Goal: Task Accomplishment & Management: Complete application form

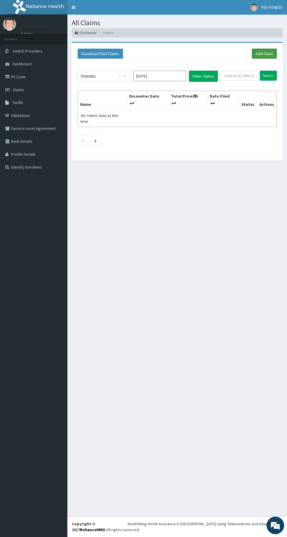
click at [257, 51] on link "Add Claim" at bounding box center [264, 54] width 25 height 10
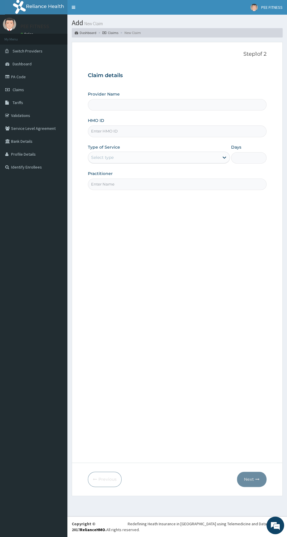
type input "PEE FITNESS"
type input "1"
click at [95, 130] on input "HMO ID" at bounding box center [177, 130] width 179 height 11
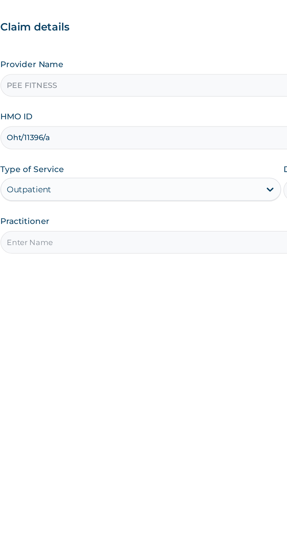
type input "Oht/11396/a"
click at [105, 184] on input "Practitioner" at bounding box center [177, 183] width 179 height 11
type input "Gym"
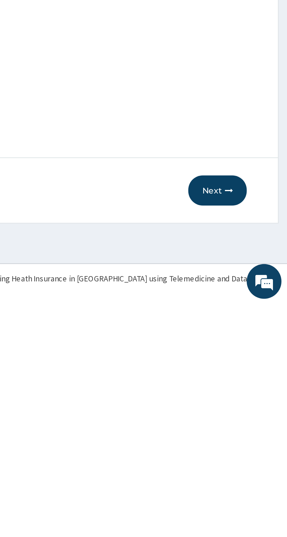
click at [248, 483] on button "Next" at bounding box center [252, 478] width 30 height 15
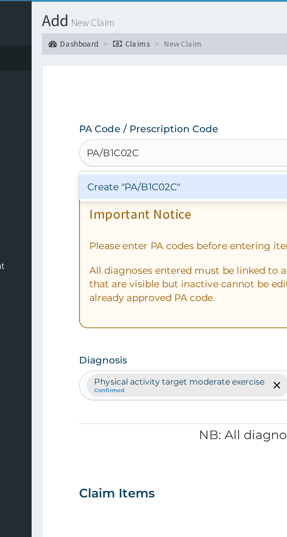
click at [100, 94] on div "Create "PA/B1C02C"" at bounding box center [147, 94] width 119 height 11
type input "PA/B1C02C"
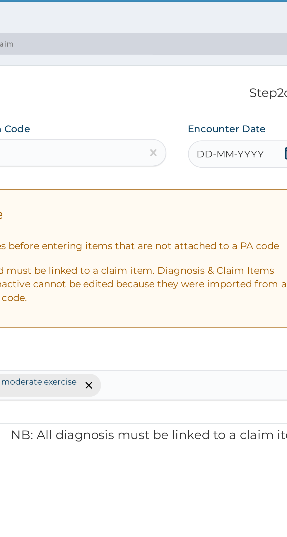
click at [224, 80] on span "DD-MM-YYYY" at bounding box center [234, 80] width 29 height 6
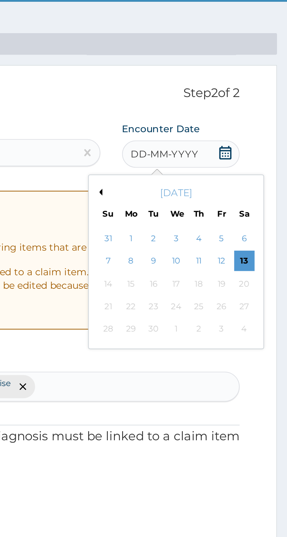
click at [269, 127] on div "13" at bounding box center [268, 126] width 9 height 9
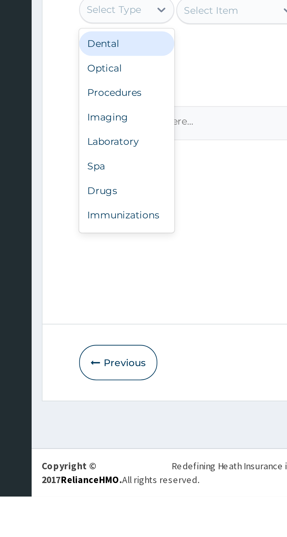
scroll to position [20, 0]
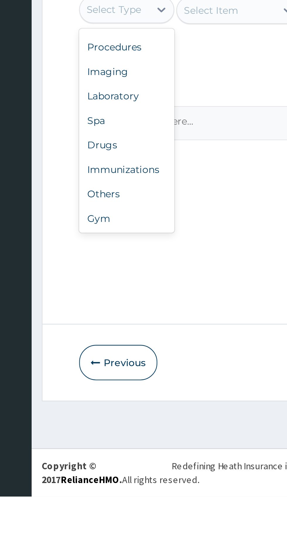
click at [97, 417] on div "Gym" at bounding box center [108, 417] width 41 height 11
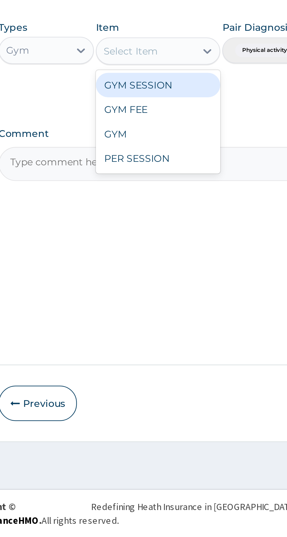
scroll to position [0, 0]
click at [138, 338] on div "GYM SESSION" at bounding box center [157, 342] width 54 height 11
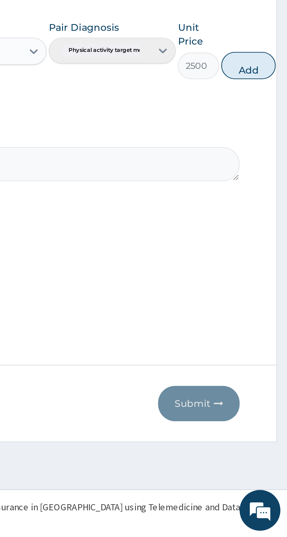
click at [268, 332] on button "Add" at bounding box center [270, 334] width 23 height 12
type input "0"
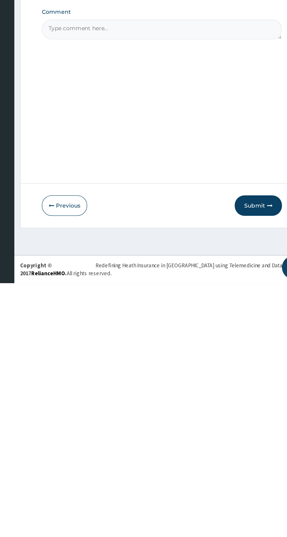
click at [254, 474] on button "Submit" at bounding box center [248, 478] width 35 height 15
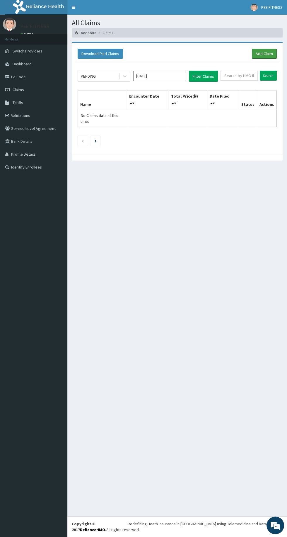
click at [260, 56] on link "Add Claim" at bounding box center [264, 54] width 25 height 10
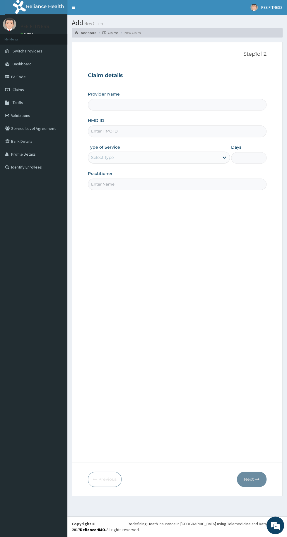
type input "PEE FITNESS"
type input "1"
click at [11, 90] on link "Claims" at bounding box center [33, 89] width 67 height 13
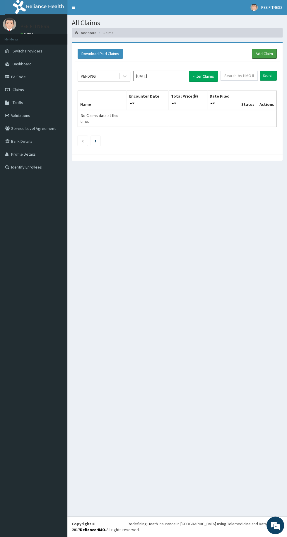
click at [254, 54] on link "Add Claim" at bounding box center [264, 54] width 25 height 10
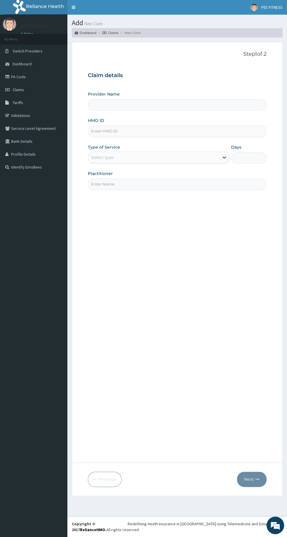
type input "PEE FITNESS"
type input "1"
click at [96, 131] on input "HMO ID" at bounding box center [177, 130] width 179 height 11
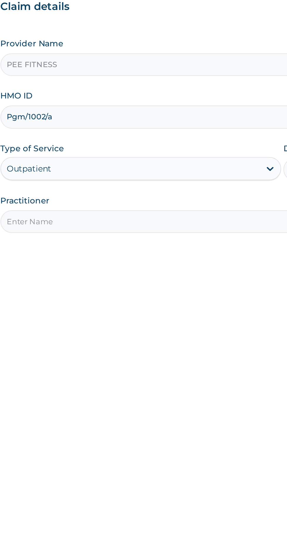
type input "Pgm/1002/a"
click at [95, 183] on input "Practitioner" at bounding box center [177, 183] width 179 height 11
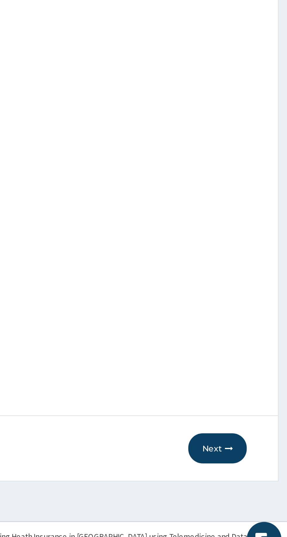
type input "Gym"
click at [188, 324] on div "Step 1 of 2 Claim details Provider Name PEE FITNESS HMO ID Pgm/1002/a Type of S…" at bounding box center [177, 252] width 179 height 403
click at [197, 345] on div "Step 1 of 2 Claim details Provider Name PEE FITNESS HMO ID Pgm/1002/a Type of S…" at bounding box center [177, 252] width 179 height 403
click at [260, 479] on button "Next" at bounding box center [252, 478] width 30 height 15
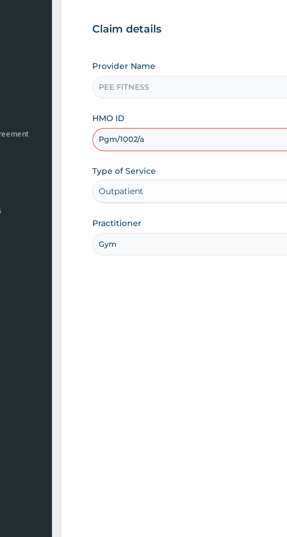
click at [105, 132] on input "Pgm/1002/a" at bounding box center [177, 130] width 179 height 11
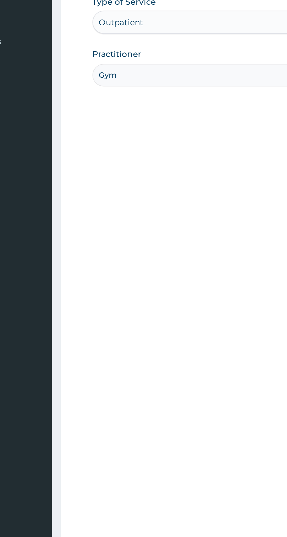
type input "Pgm/10002/a"
click at [118, 254] on div "Step 1 of 2 Claim details Provider Name PEE FITNESS HMO ID Pgm/10002/a Type of …" at bounding box center [177, 252] width 179 height 403
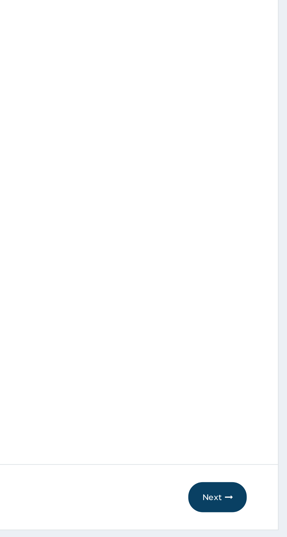
click at [255, 453] on div "Step 1 of 2 Claim details Provider Name PEE FITNESS HMO ID Pgm/10002/a Type of …" at bounding box center [177, 252] width 179 height 403
click at [254, 487] on button "Next" at bounding box center [252, 478] width 30 height 15
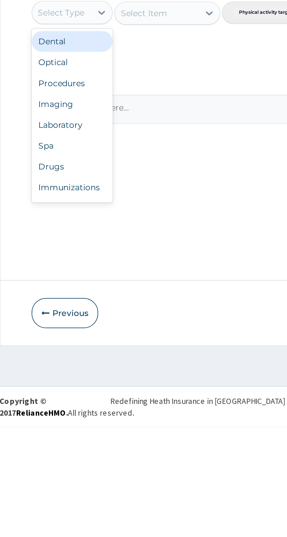
scroll to position [20, 0]
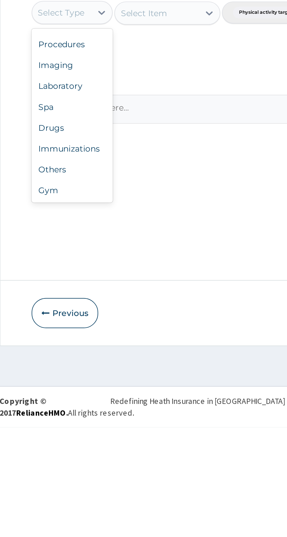
click at [93, 417] on div "Gym" at bounding box center [108, 417] width 41 height 11
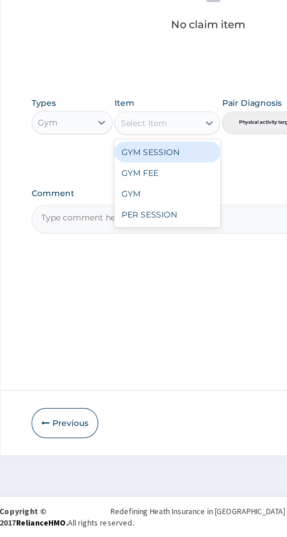
scroll to position [0, 0]
click at [135, 340] on div "GYM SESSION" at bounding box center [157, 342] width 54 height 11
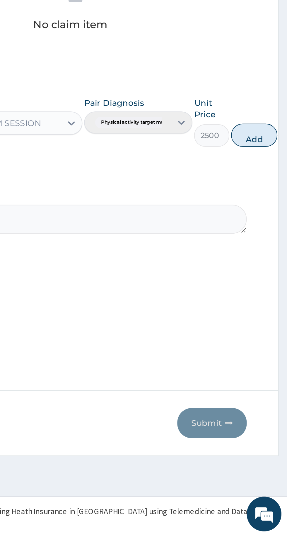
click at [265, 336] on button "Add" at bounding box center [270, 334] width 23 height 12
type input "0"
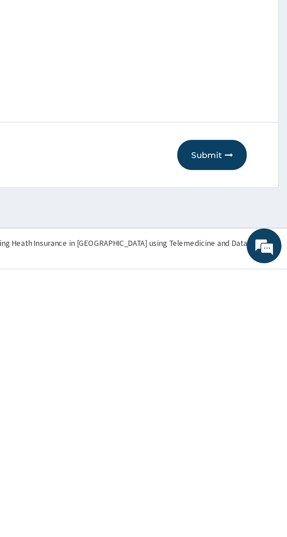
click at [241, 477] on button "Submit" at bounding box center [248, 478] width 35 height 15
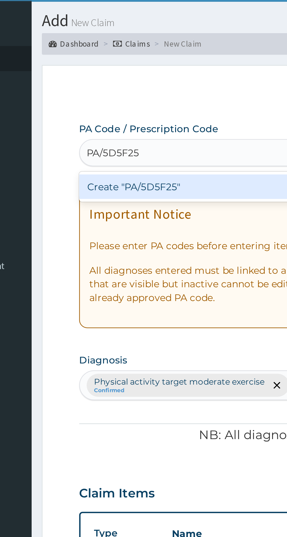
click at [113, 98] on div "Create "PA/5D5F25"" at bounding box center [147, 94] width 119 height 11
type input "PA/5D5F25"
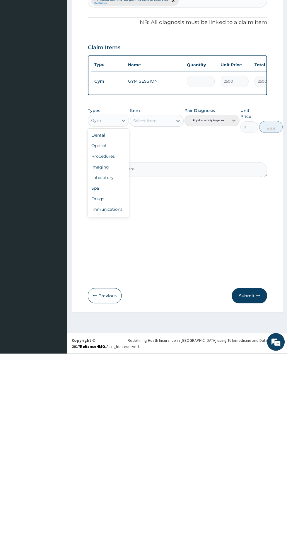
click at [91, 303] on div "Gym" at bounding box center [96, 304] width 10 height 6
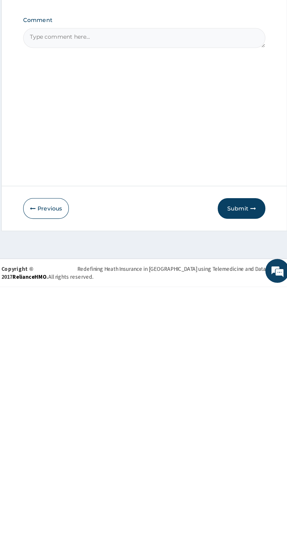
click at [134, 423] on div "Step 2 of 2 PA Code / Prescription Code Enter Code(Secondary Care Only) PA code…" at bounding box center [177, 252] width 179 height 403
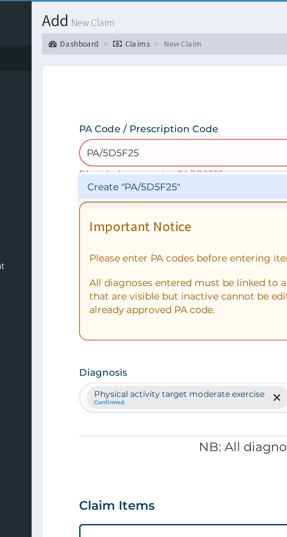
click at [92, 96] on div "Create "PA/5D5F25"" at bounding box center [147, 94] width 119 height 11
type input "PA/5D5F25"
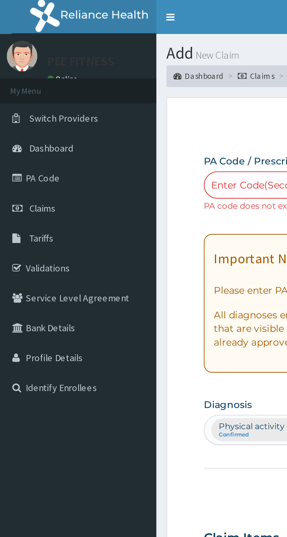
click at [13, 88] on span "Claims" at bounding box center [18, 89] width 11 height 5
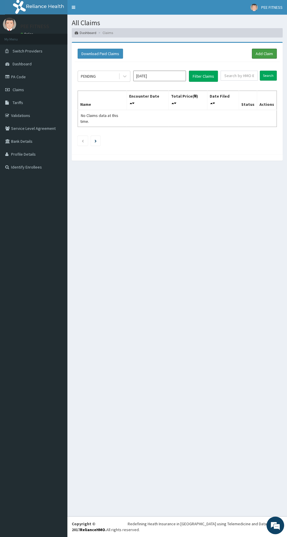
click at [258, 52] on link "Add Claim" at bounding box center [264, 54] width 25 height 10
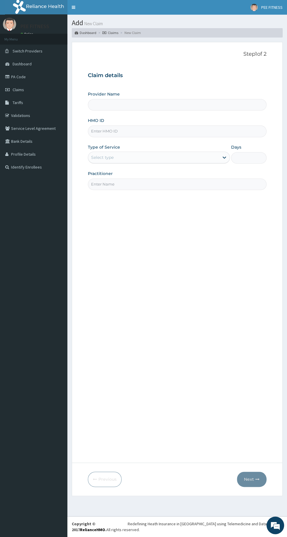
click at [100, 132] on input "HMO ID" at bounding box center [177, 130] width 179 height 11
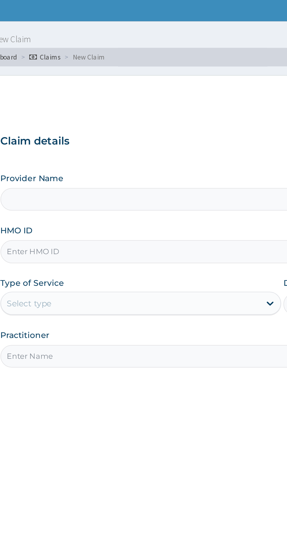
type input "PEE FITNESS"
type input "1"
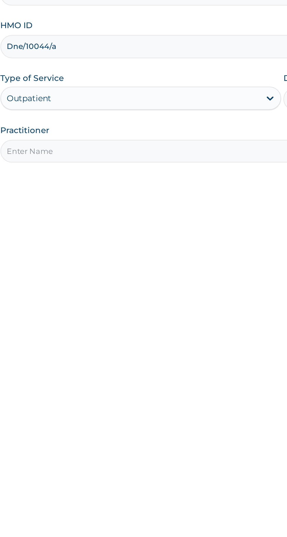
type input "Dne/10044/a"
click at [107, 183] on input "Practitioner" at bounding box center [177, 183] width 179 height 11
type input "Gym"
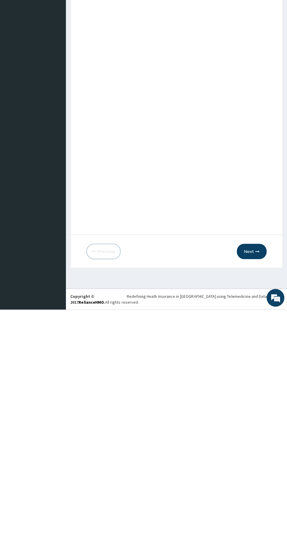
click at [249, 481] on button "Next" at bounding box center [252, 478] width 30 height 15
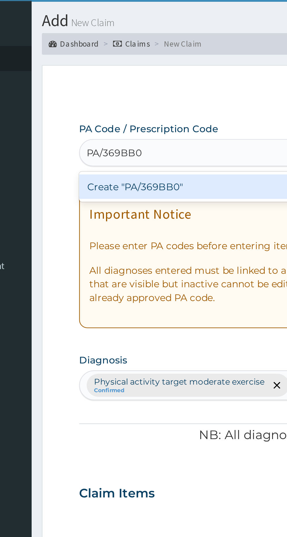
click at [98, 95] on div "Create "PA/369BB0"" at bounding box center [147, 94] width 119 height 11
type input "PA/369BB0"
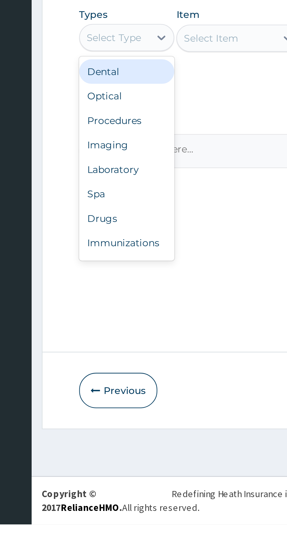
scroll to position [20, 0]
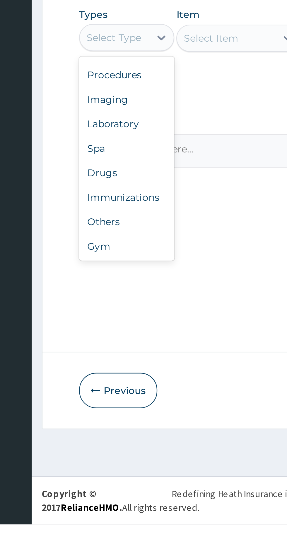
click at [94, 417] on div "Gym" at bounding box center [108, 417] width 41 height 11
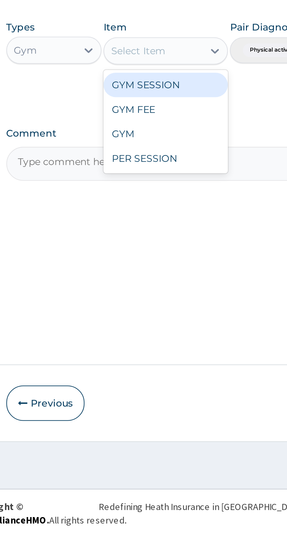
click at [141, 343] on div "GYM SESSION" at bounding box center [157, 342] width 54 height 11
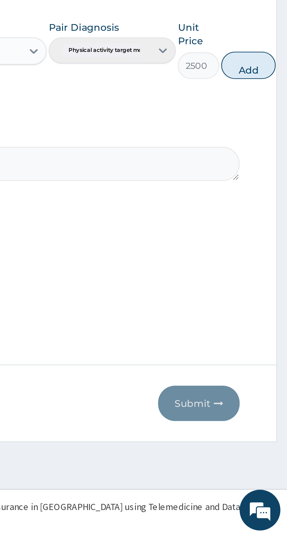
click at [265, 335] on button "Add" at bounding box center [270, 334] width 23 height 12
type input "0"
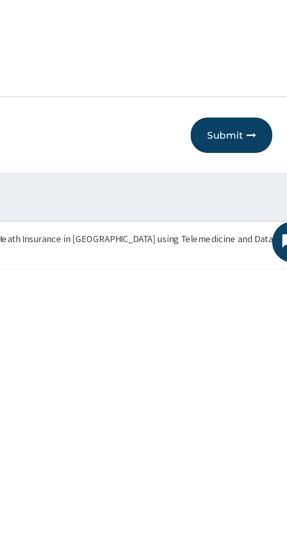
click at [245, 483] on button "Submit" at bounding box center [248, 478] width 35 height 15
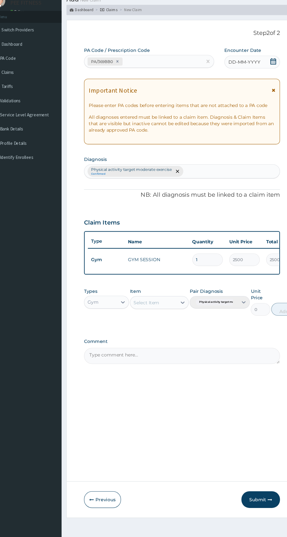
click at [236, 83] on span "DD-MM-YYYY" at bounding box center [234, 80] width 29 height 6
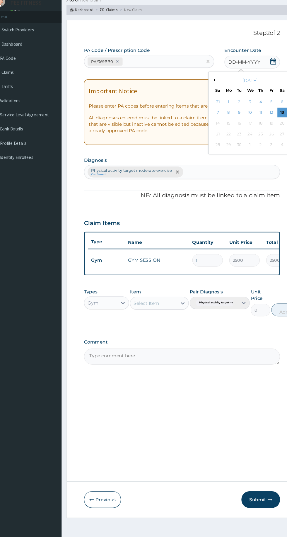
click at [268, 126] on div "13" at bounding box center [268, 126] width 9 height 9
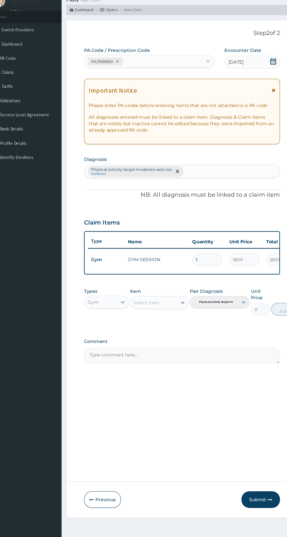
click at [245, 480] on button "Submit" at bounding box center [248, 478] width 35 height 15
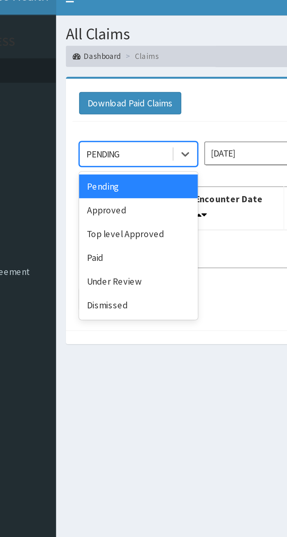
click at [85, 98] on div "Approved" at bounding box center [104, 101] width 53 height 11
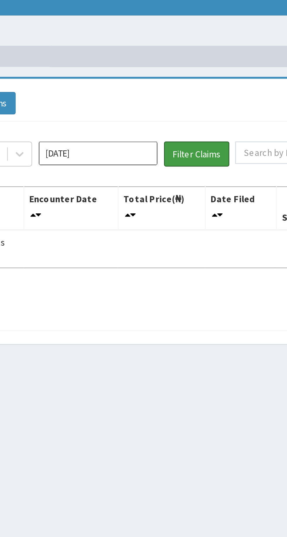
click at [201, 79] on button "Filter Claims" at bounding box center [203, 76] width 29 height 11
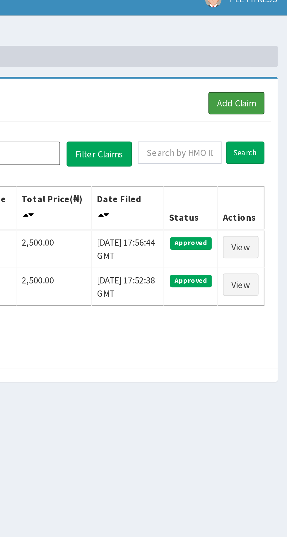
click at [260, 56] on link "Add Claim" at bounding box center [264, 54] width 25 height 10
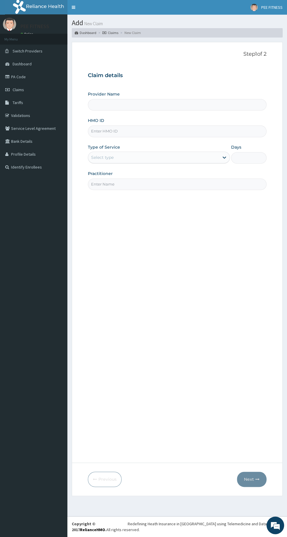
click at [100, 130] on input "HMO ID" at bounding box center [177, 130] width 179 height 11
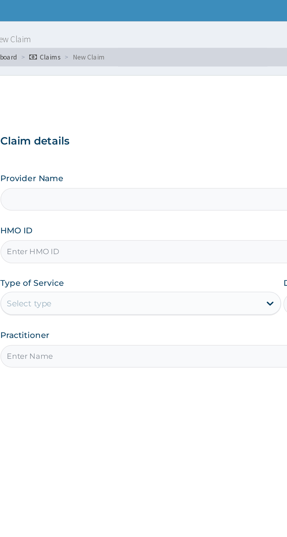
type input "PEE FITNESS"
type input "1"
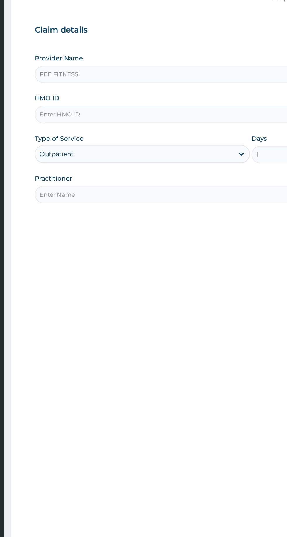
click at [101, 185] on input "Practitioner" at bounding box center [177, 183] width 179 height 11
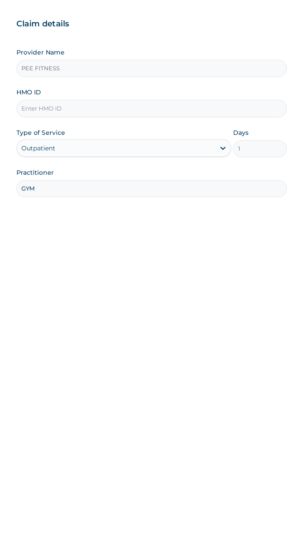
type input "GYM"
click at [102, 133] on input "HMO ID" at bounding box center [177, 130] width 179 height 11
click at [110, 131] on input "Pgm 100" at bounding box center [177, 130] width 179 height 11
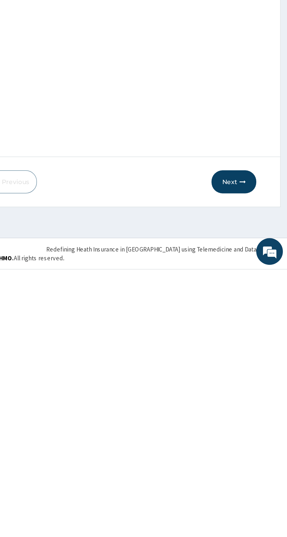
click at [244, 482] on button "Next" at bounding box center [252, 478] width 30 height 15
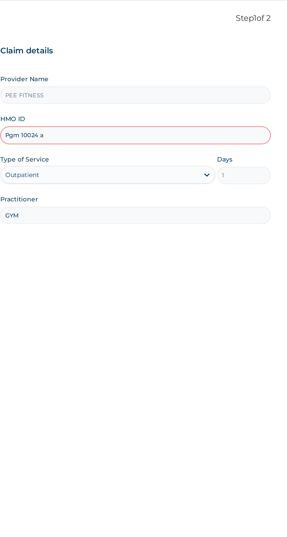
click at [109, 133] on input "Pgm 10024 a" at bounding box center [177, 130] width 179 height 11
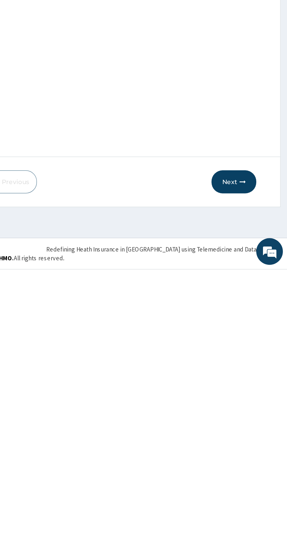
click at [249, 477] on button "Next" at bounding box center [252, 478] width 30 height 15
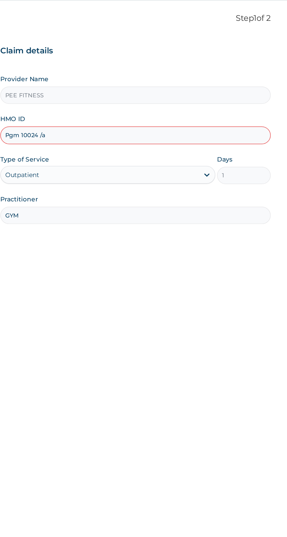
click at [105, 129] on input "Pgm 10024 /a" at bounding box center [177, 130] width 179 height 11
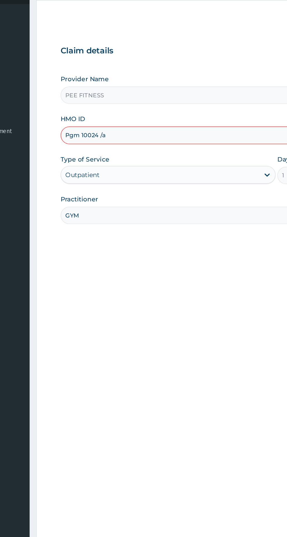
click at [97, 131] on input "Pgm 10024 /a" at bounding box center [177, 130] width 179 height 11
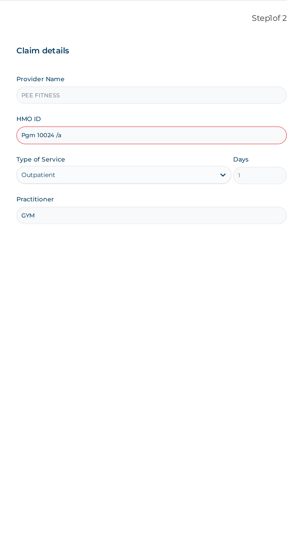
click at [134, 142] on div "Provider Name PEE FITNESS HMO ID Pgm 10024 /a Type of Service Outpatient Days 1…" at bounding box center [177, 140] width 179 height 98
click at [101, 131] on input "Pgm 10024 /a" at bounding box center [177, 130] width 179 height 11
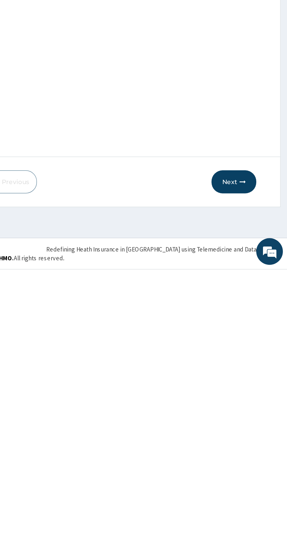
type input "Pgm /10024 /a"
click at [246, 480] on button "Next" at bounding box center [252, 478] width 30 height 15
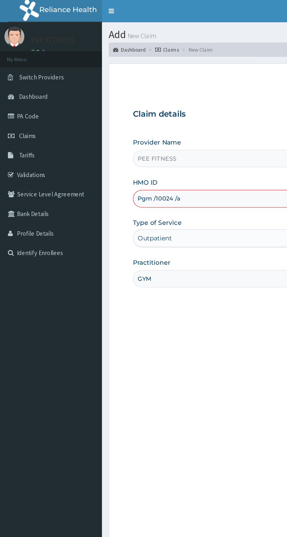
click at [16, 92] on span "Claims" at bounding box center [18, 89] width 11 height 5
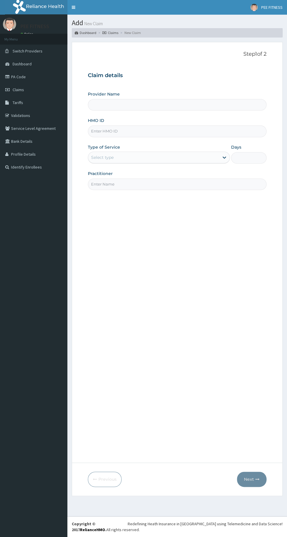
click at [96, 129] on input "HMO ID" at bounding box center [177, 130] width 179 height 11
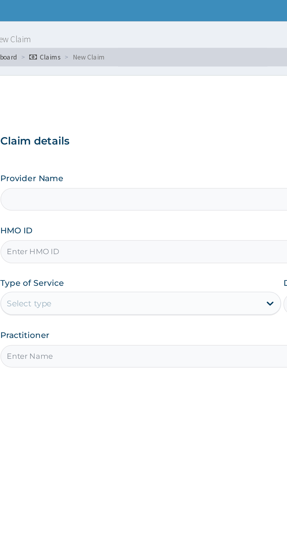
type input "PEE FITNESS"
type input "1"
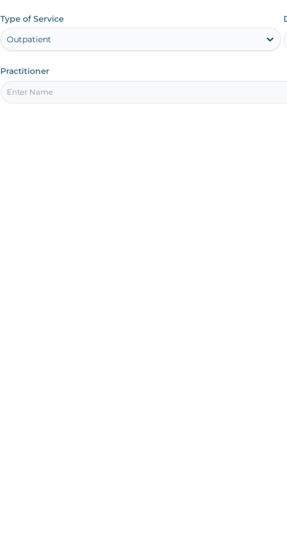
type input "Pgm/10024/a"
click at [103, 184] on input "Practitioner" at bounding box center [177, 183] width 179 height 11
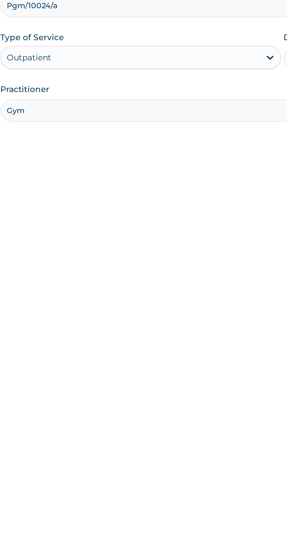
type input "Gym"
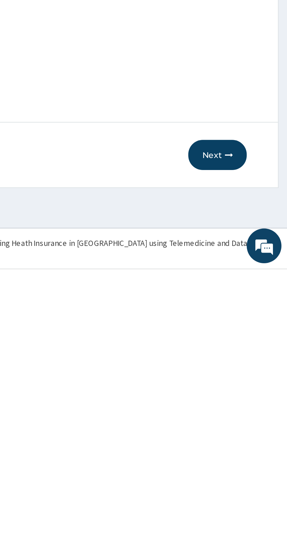
click at [245, 479] on button "Next" at bounding box center [252, 478] width 30 height 15
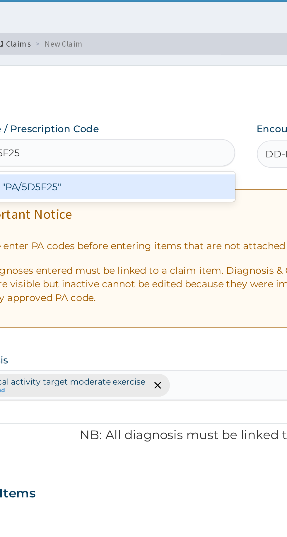
click at [140, 93] on div "Create "PA/5D5F25"" at bounding box center [147, 94] width 119 height 11
type input "PA/5D5F25"
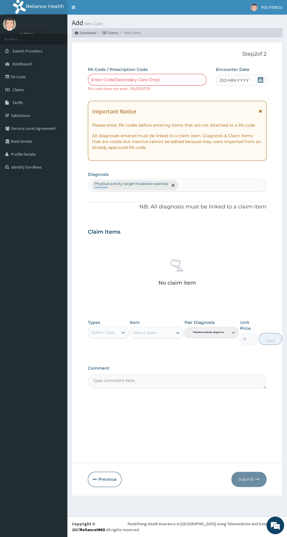
click at [260, 80] on icon at bounding box center [260, 80] width 6 height 6
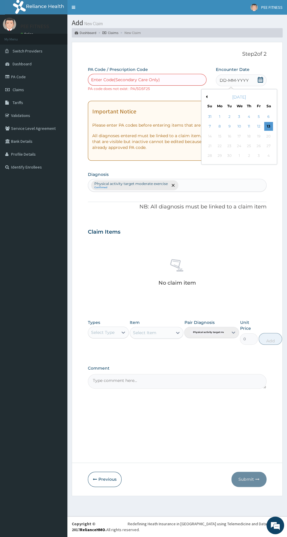
click at [260, 127] on div "12" at bounding box center [258, 126] width 9 height 9
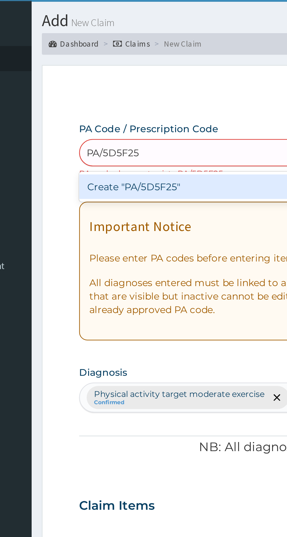
click at [95, 93] on div "Create "PA/5D5F25"" at bounding box center [147, 94] width 119 height 11
type input "PA/5D5F25"
